Goal: Navigation & Orientation: Find specific page/section

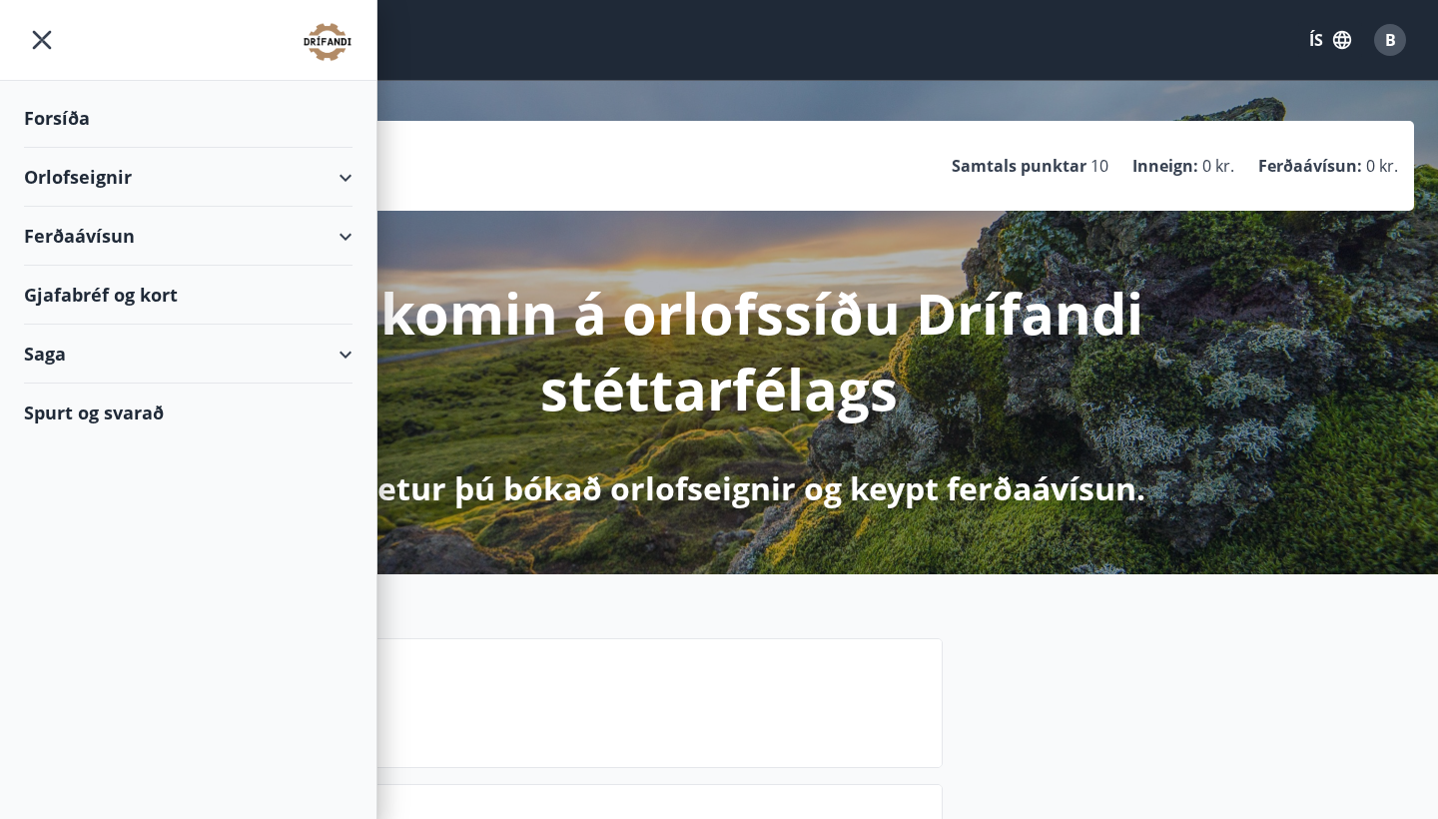
click at [27, 27] on icon "menu" at bounding box center [42, 40] width 36 height 36
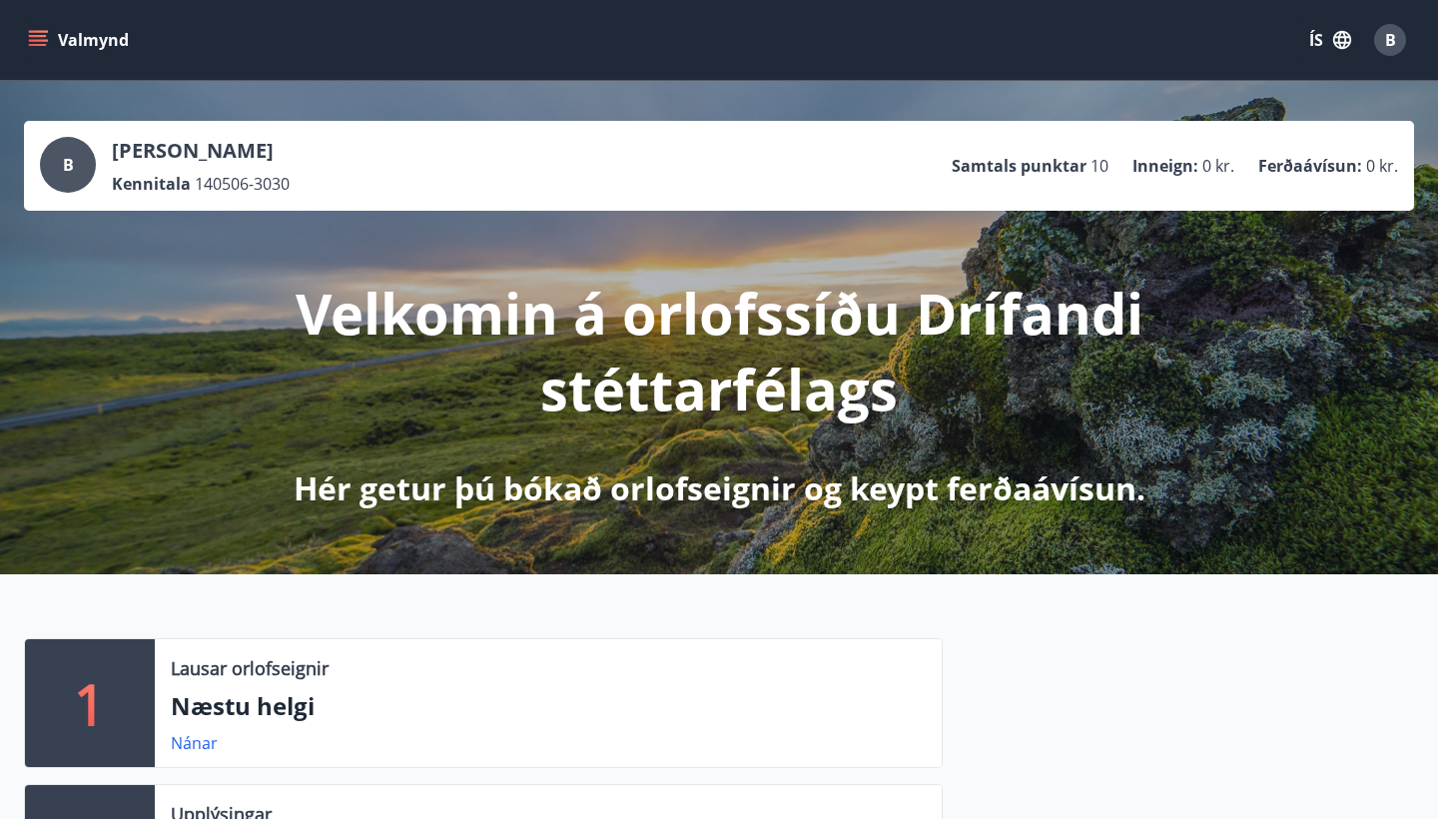
click at [62, 47] on button "Valmynd" at bounding box center [80, 40] width 113 height 36
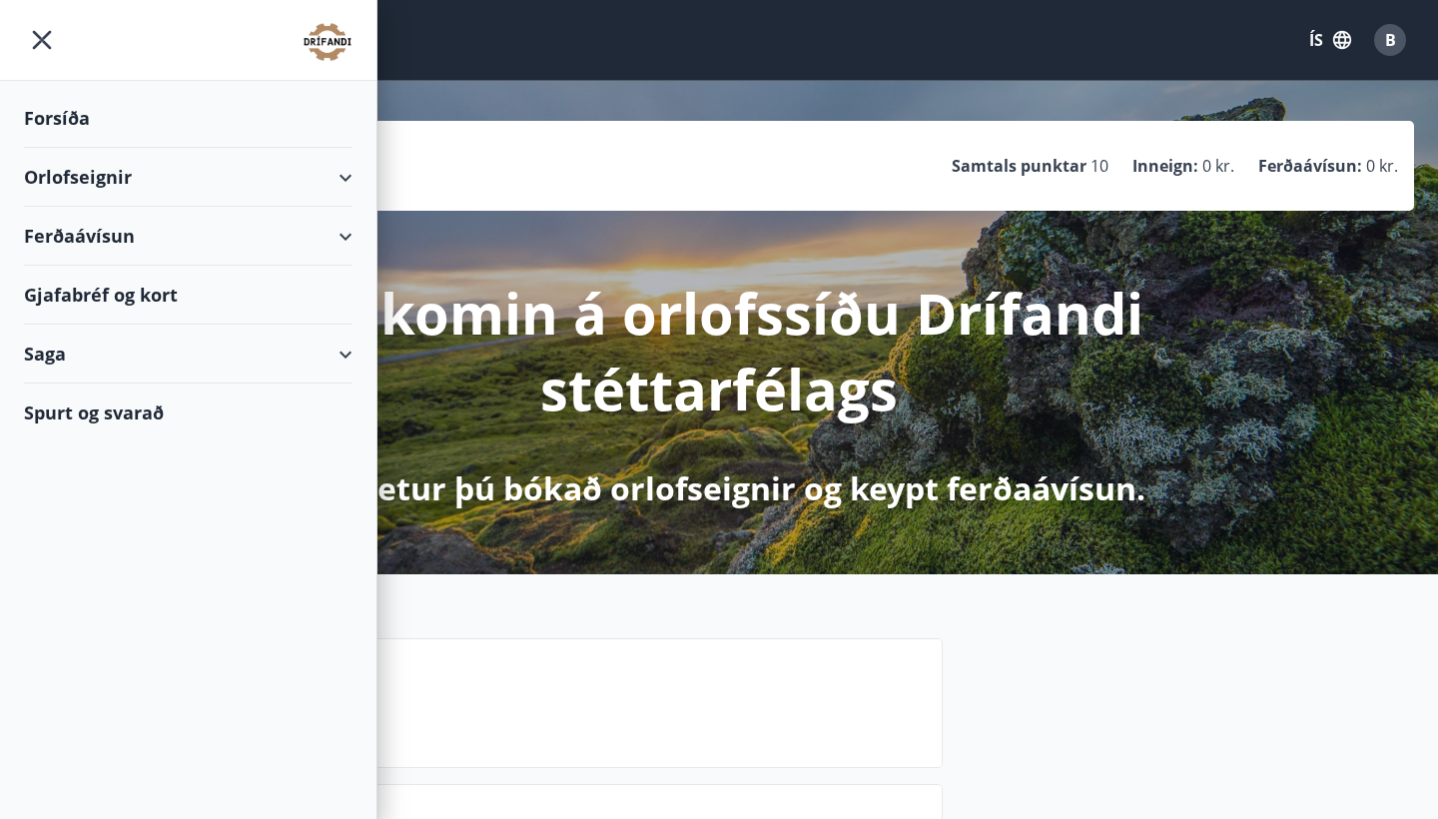
click at [102, 298] on div "Gjafabréf og kort" at bounding box center [188, 295] width 328 height 59
click at [61, 118] on div "Forsíða" at bounding box center [188, 118] width 328 height 59
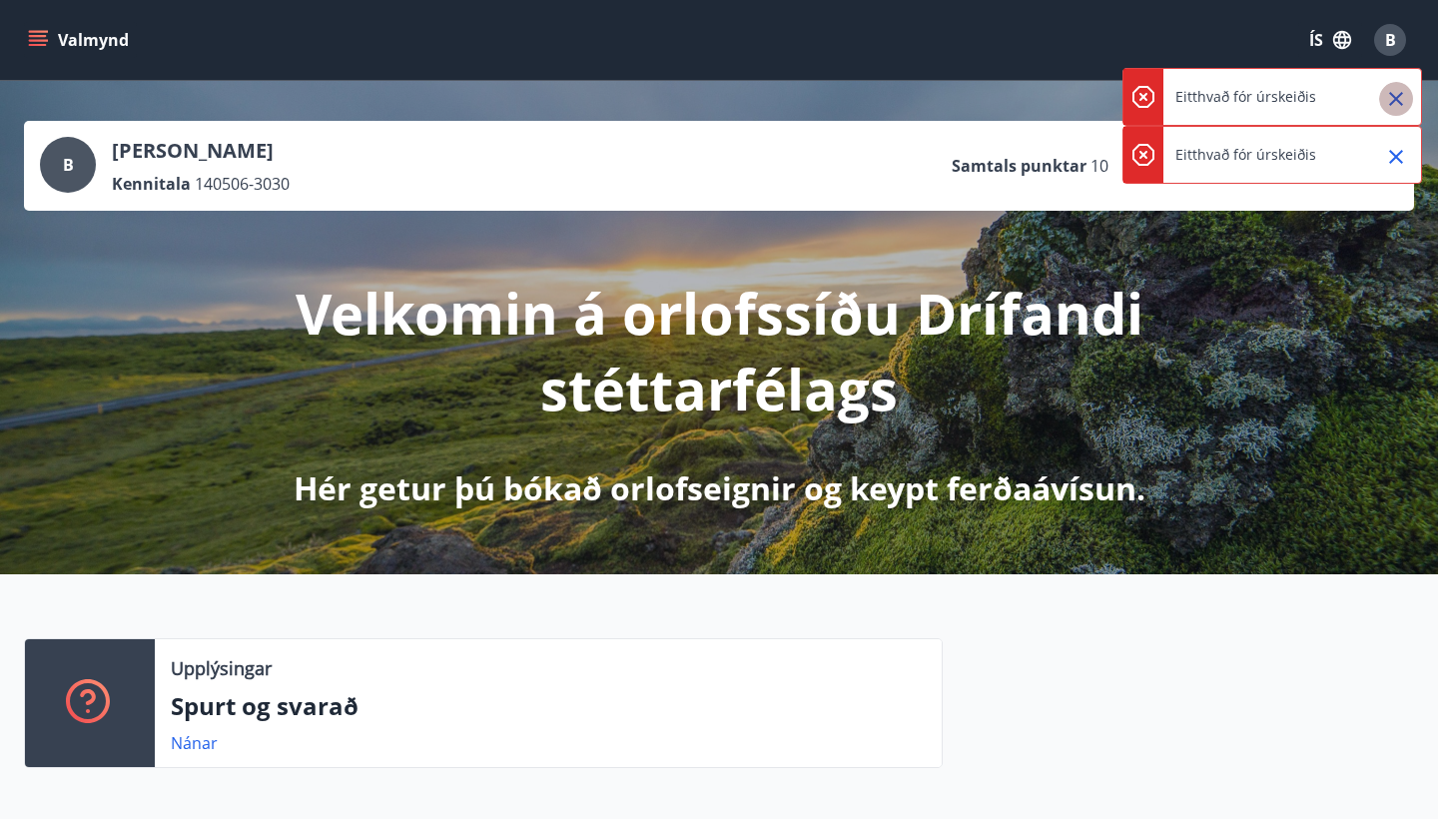
click at [1389, 103] on icon "Close" at bounding box center [1396, 99] width 24 height 24
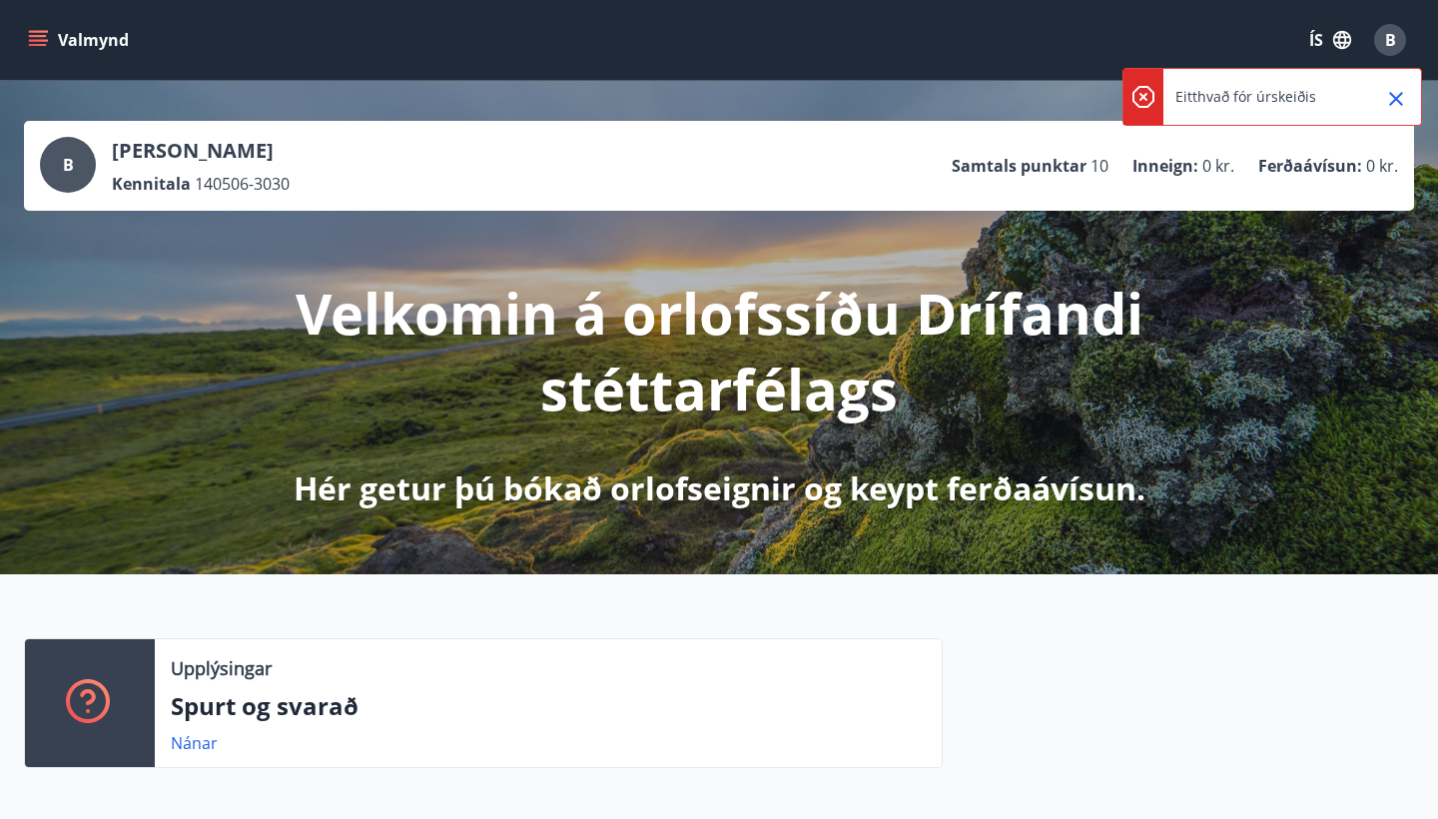
click at [1389, 103] on icon "Close" at bounding box center [1396, 99] width 24 height 24
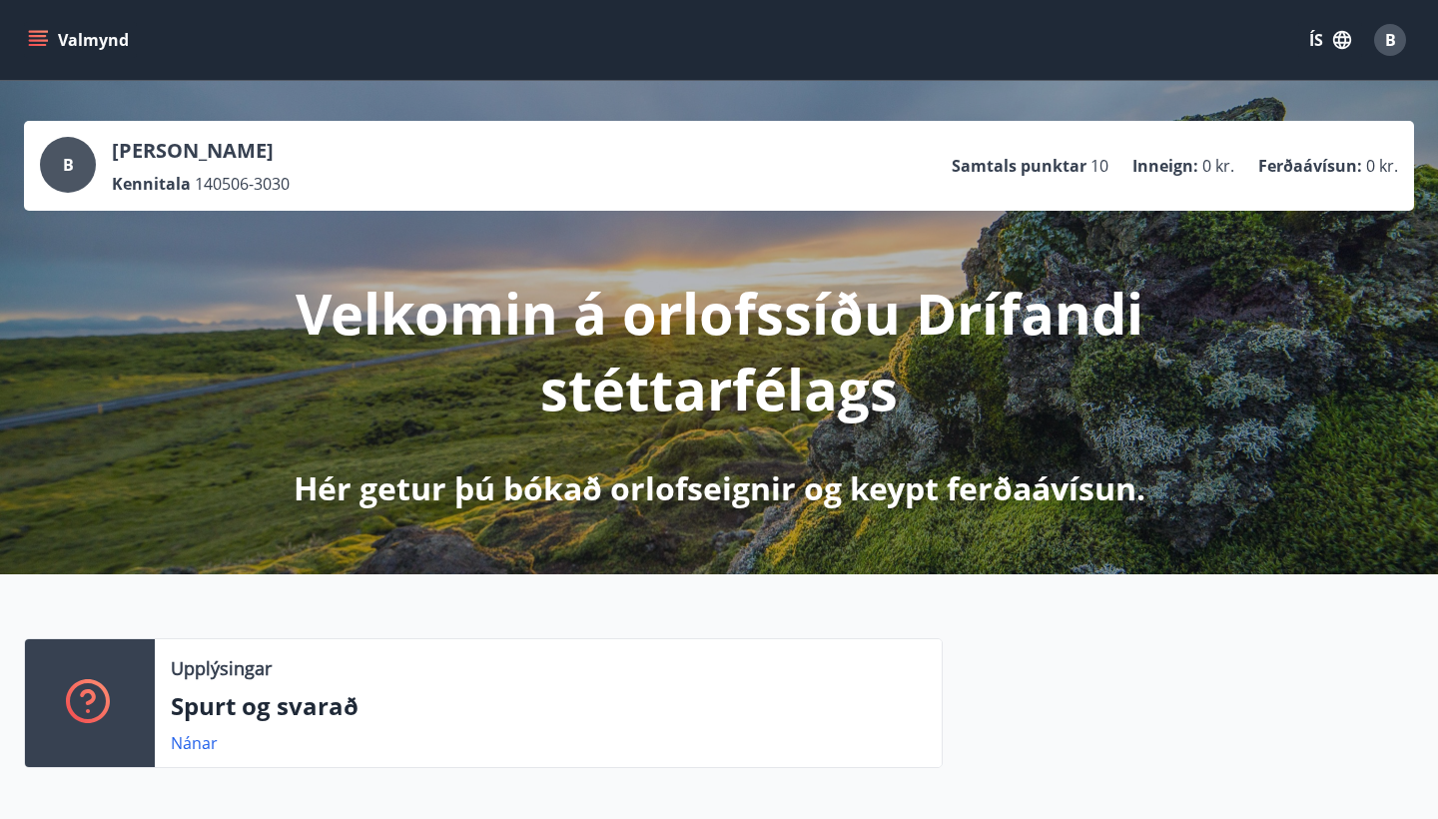
click at [1394, 26] on div "B" at bounding box center [1390, 40] width 32 height 32
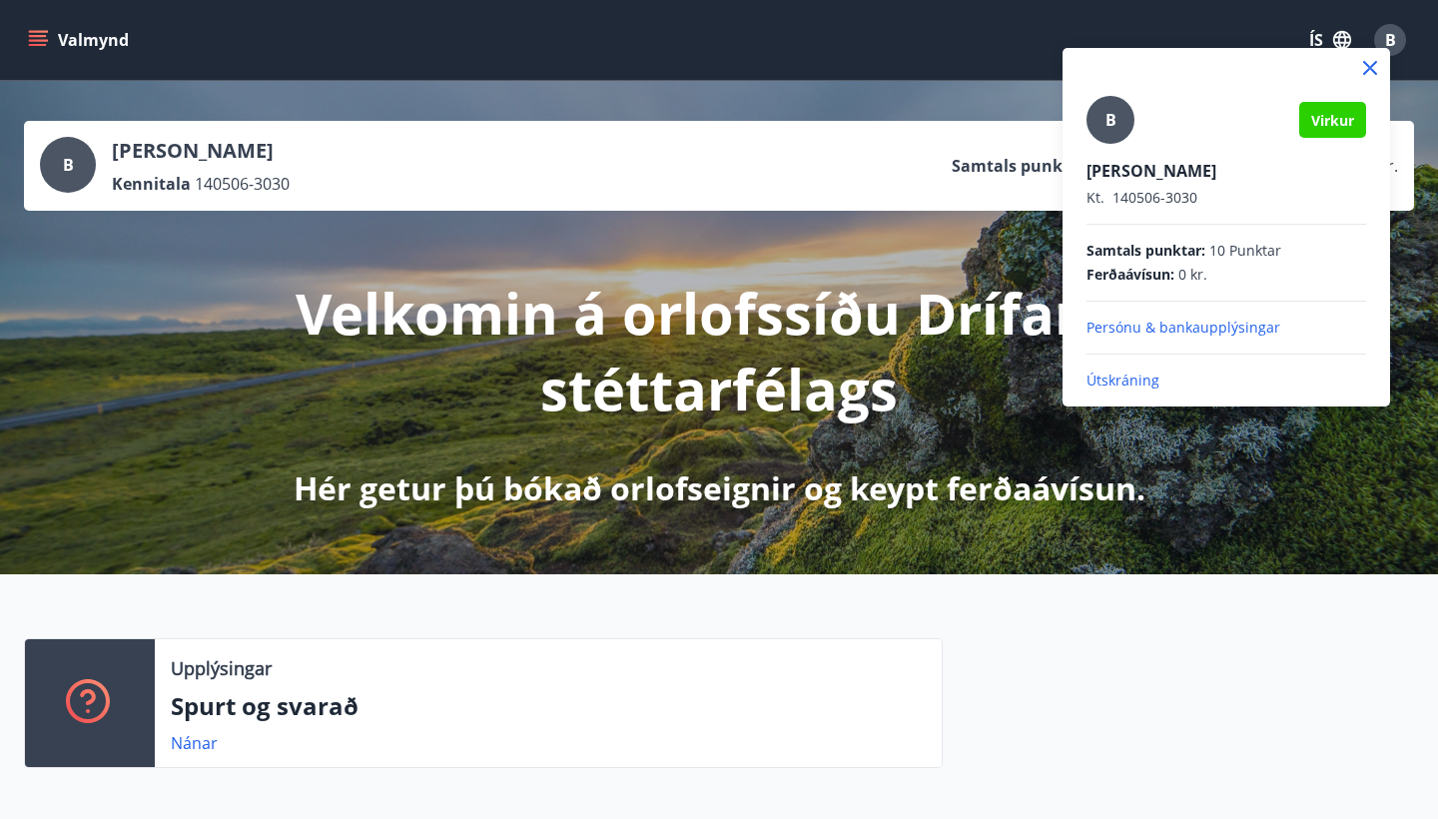
click at [1133, 328] on p "Persónu & bankaupplýsingar" at bounding box center [1226, 327] width 280 height 20
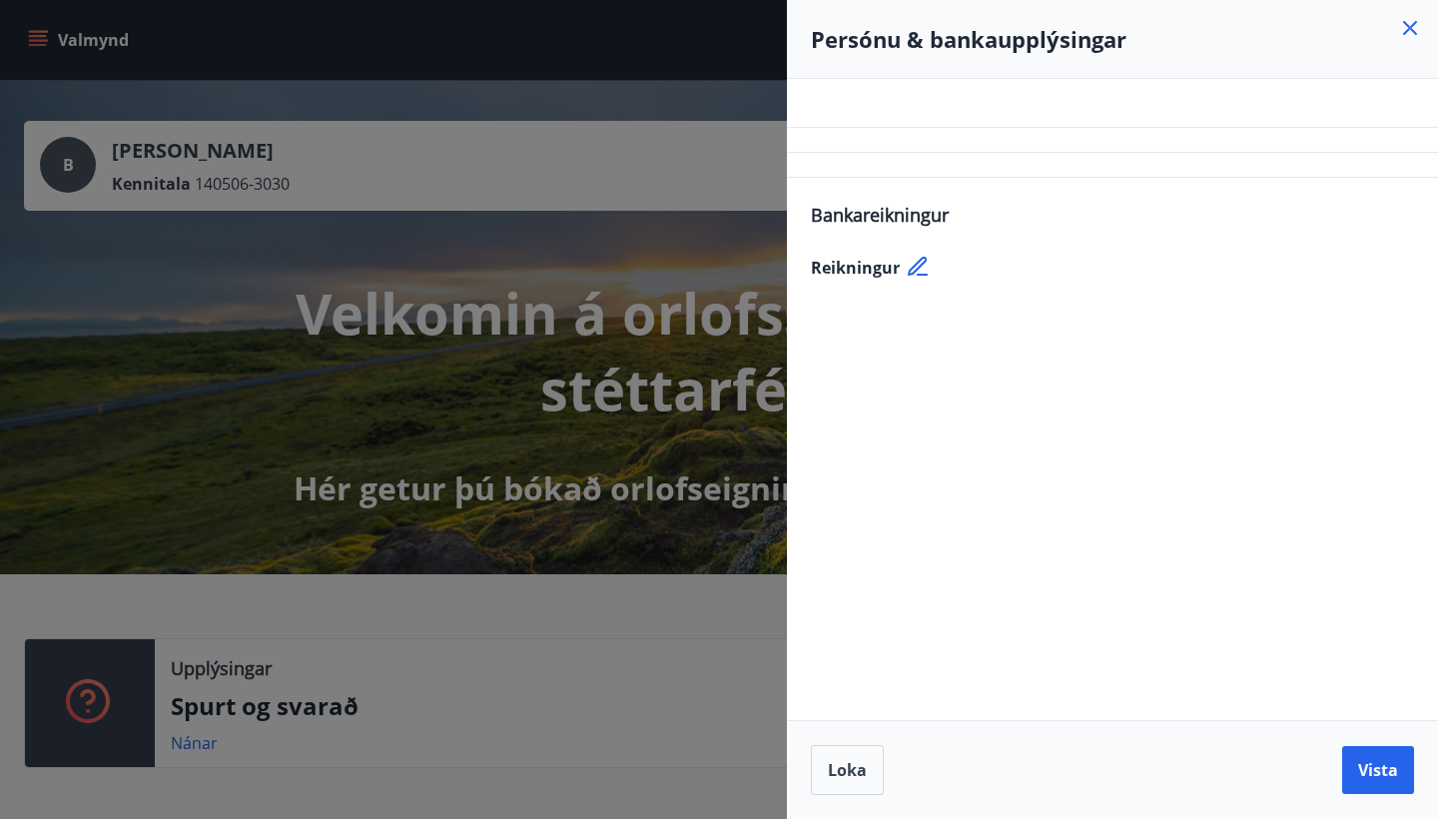
click at [914, 268] on icon at bounding box center [920, 268] width 24 height 24
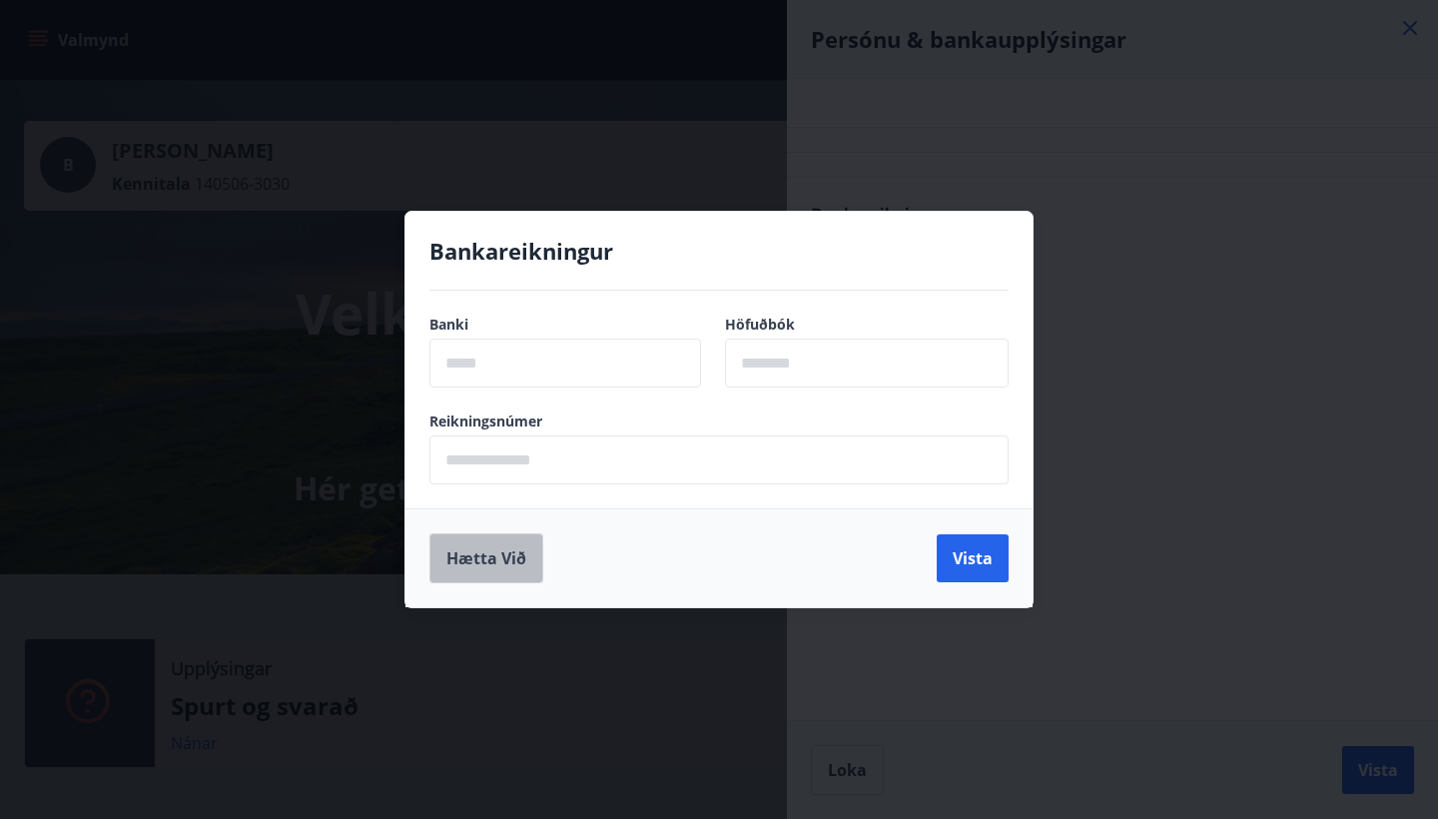
click at [498, 560] on button "Hætta við" at bounding box center [486, 558] width 114 height 50
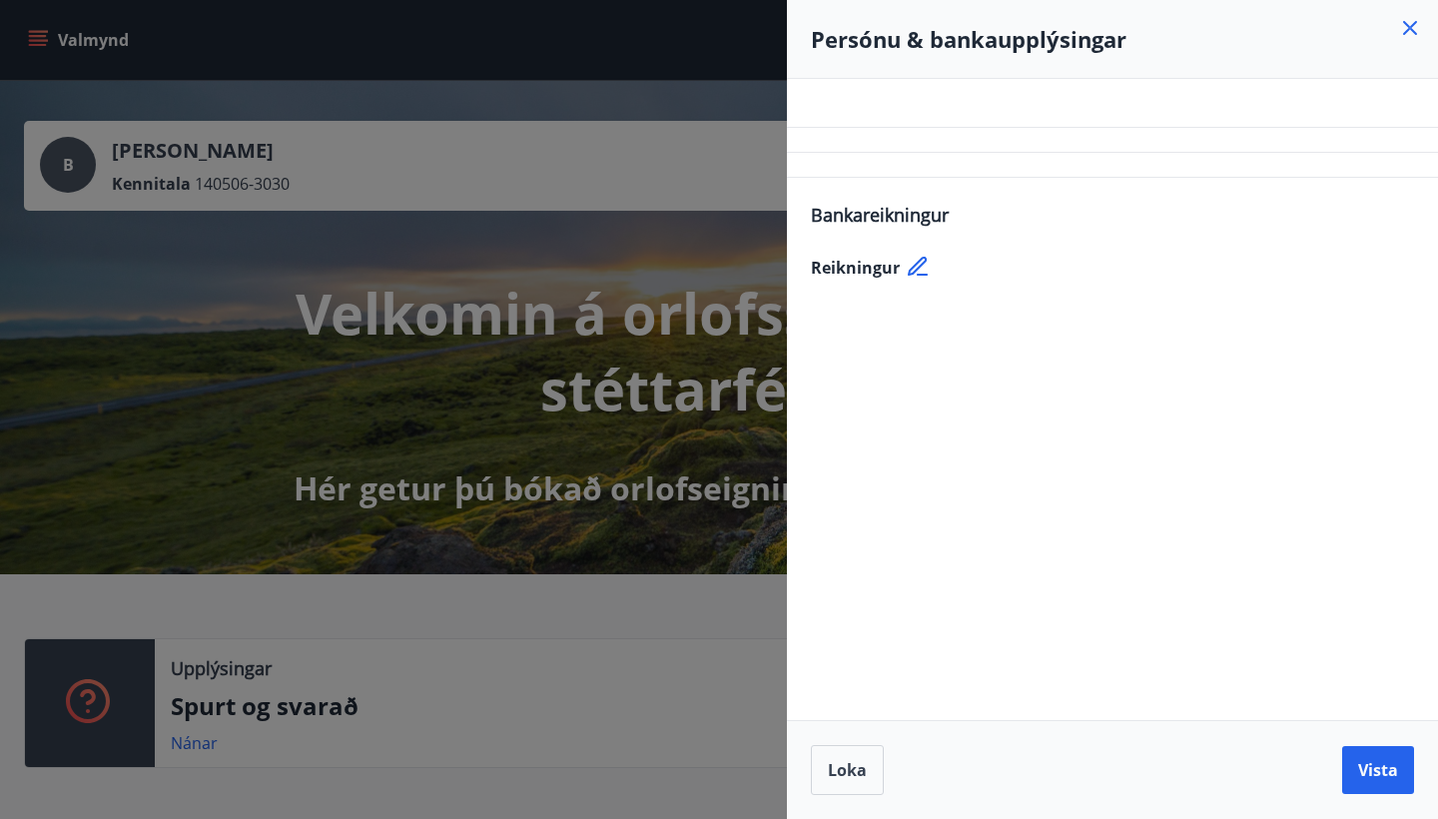
click at [1394, 35] on h4 "Persónu & bankaupplýsingar" at bounding box center [1112, 39] width 603 height 30
click at [1402, 35] on icon at bounding box center [1410, 28] width 24 height 24
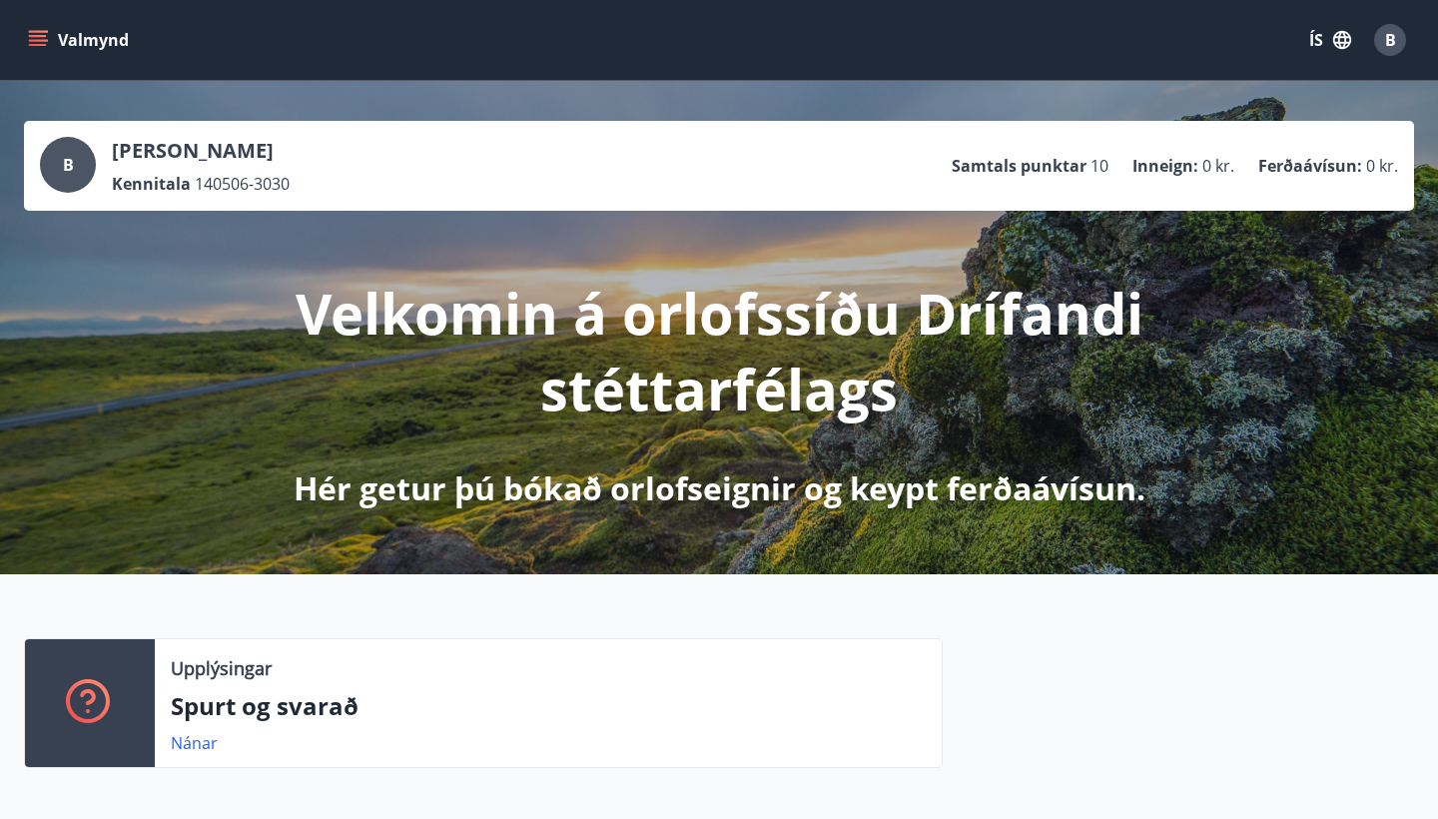
click at [56, 51] on button "Valmynd" at bounding box center [80, 40] width 113 height 36
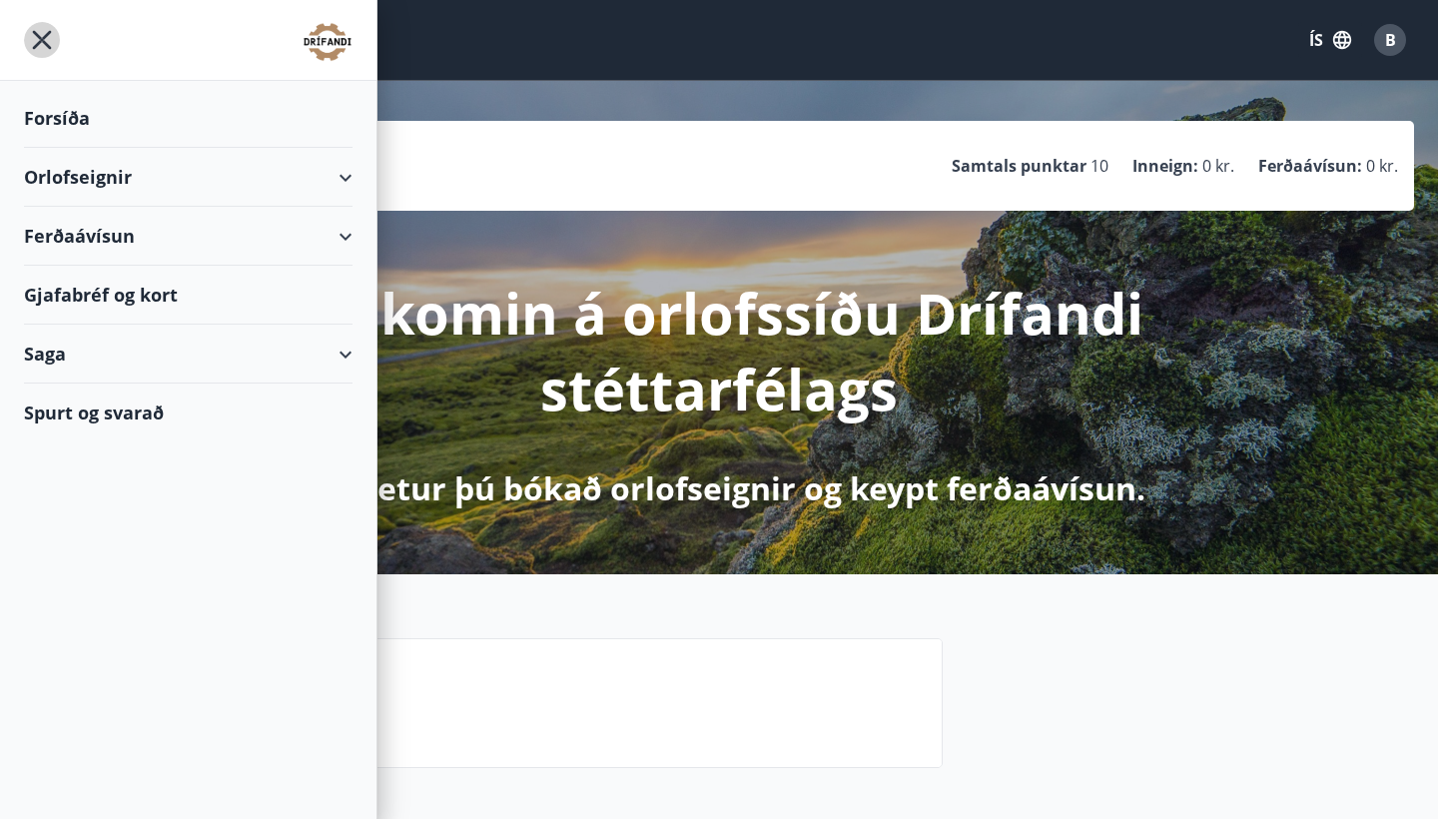
click at [44, 38] on icon "menu" at bounding box center [42, 40] width 19 height 19
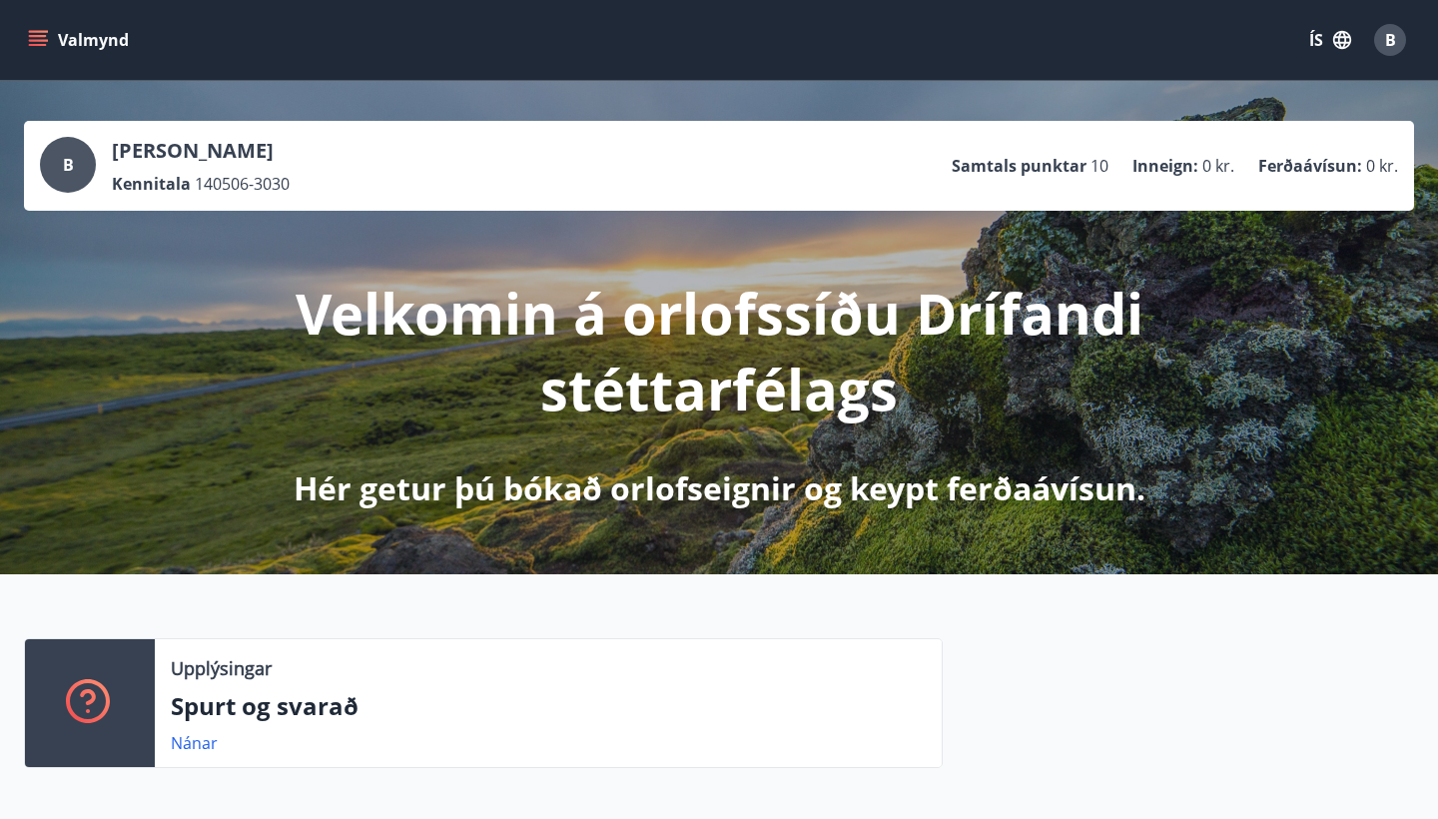
click at [1383, 43] on div "B" at bounding box center [1390, 40] width 32 height 32
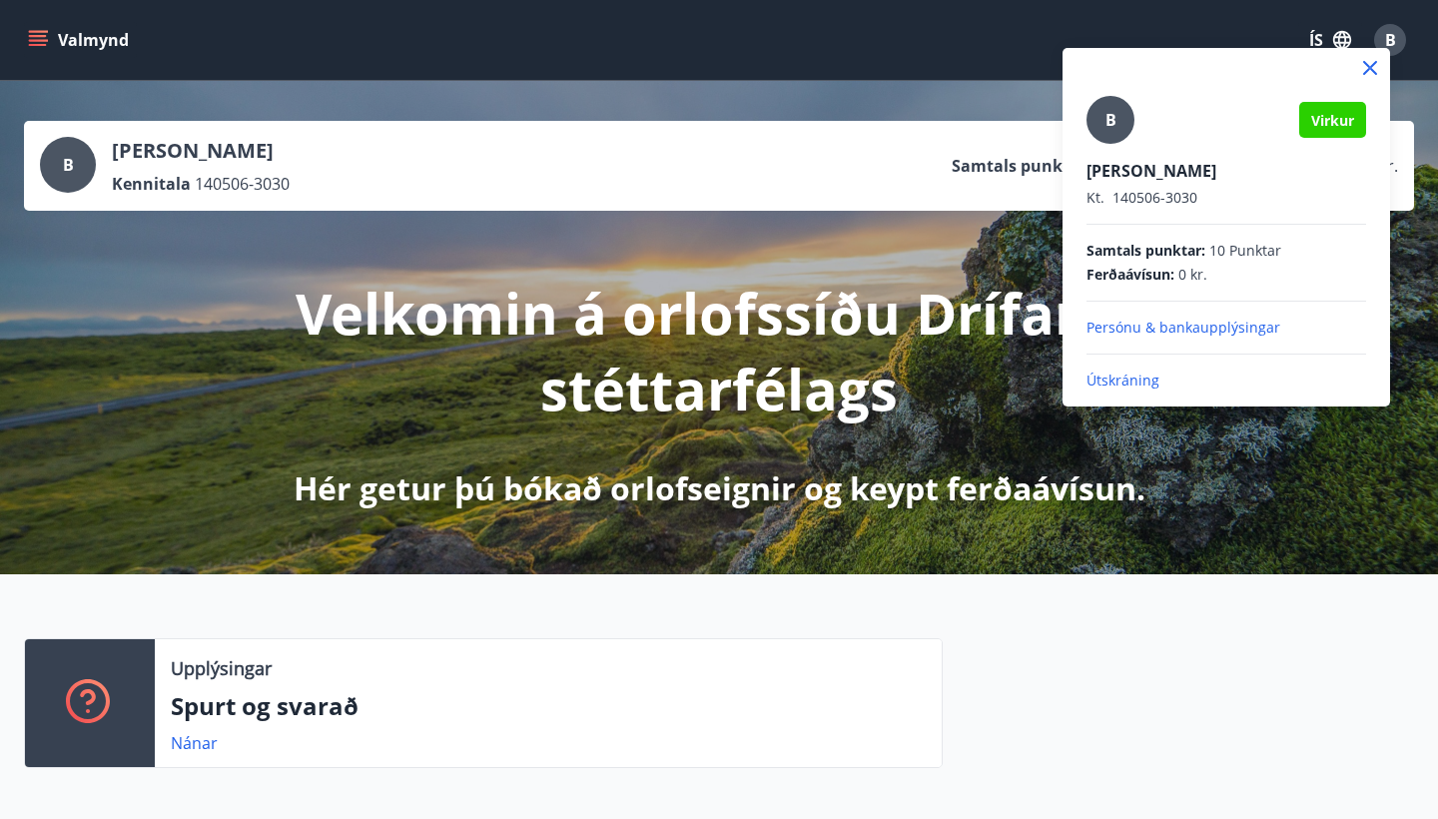
click at [1101, 379] on p "Útskráning" at bounding box center [1226, 380] width 280 height 20
